Goal: Task Accomplishment & Management: Use online tool/utility

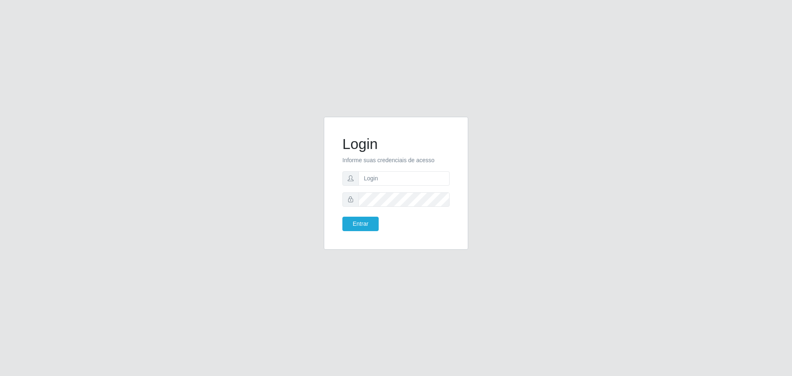
click at [378, 175] on input "text" at bounding box center [403, 178] width 91 height 14
type input "edinete.[PERSON_NAME]"
click at [342, 217] on button "Entrar" at bounding box center [360, 224] width 36 height 14
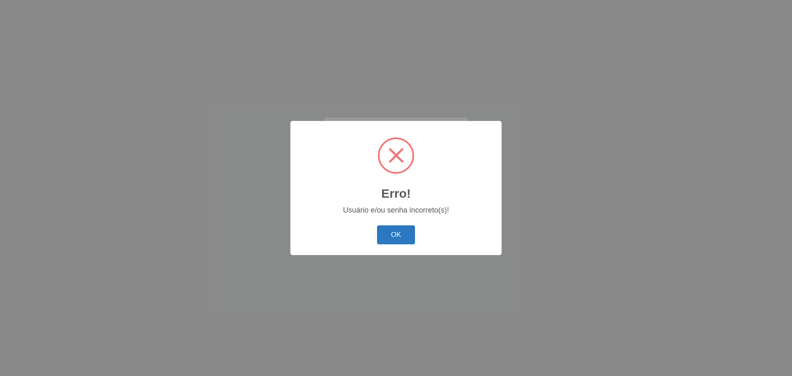
click at [391, 229] on button "OK" at bounding box center [396, 234] width 38 height 19
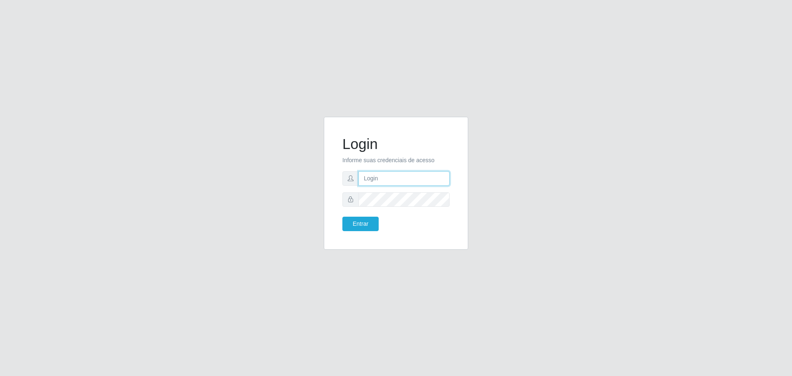
click at [373, 174] on input "text" at bounding box center [403, 178] width 91 height 14
type input "edinete.[PERSON_NAME]"
click at [363, 223] on button "Entrar" at bounding box center [360, 224] width 36 height 14
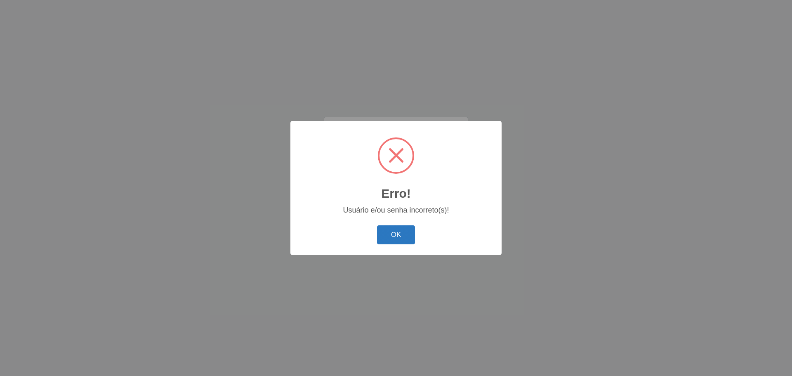
drag, startPoint x: 396, startPoint y: 245, endPoint x: 387, endPoint y: 228, distance: 19.0
click at [398, 245] on div "OK Cancel" at bounding box center [396, 235] width 195 height 24
drag, startPoint x: 402, startPoint y: 233, endPoint x: 398, endPoint y: 232, distance: 4.2
click at [401, 234] on button "OK" at bounding box center [396, 234] width 38 height 19
